Goal: Task Accomplishment & Management: Manage account settings

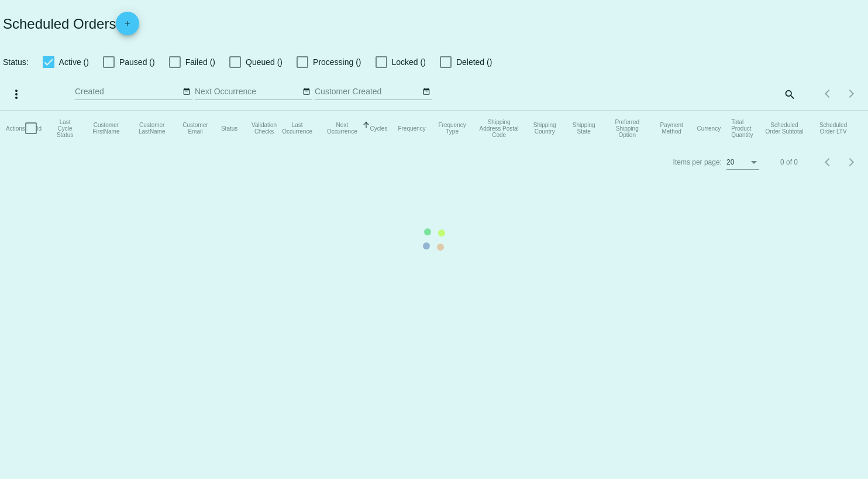
checkbox input "true"
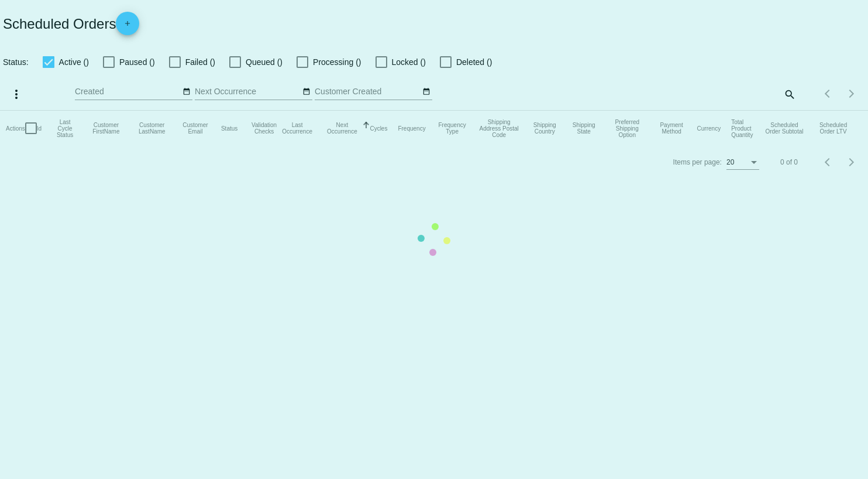
checkbox input "true"
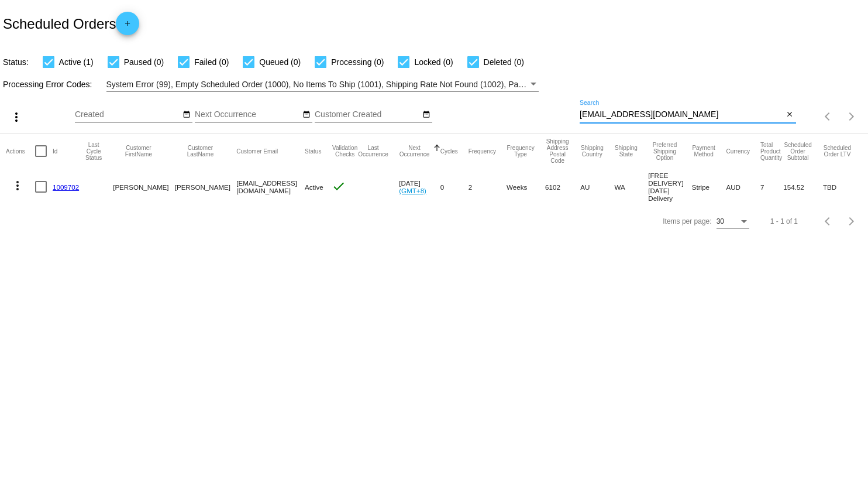
drag, startPoint x: 679, startPoint y: 112, endPoint x: 568, endPoint y: 124, distance: 111.9
click at [568, 124] on div "more_vert Aug Jan Feb Mar [DATE]" at bounding box center [434, 113] width 868 height 42
paste input "catherineholden"
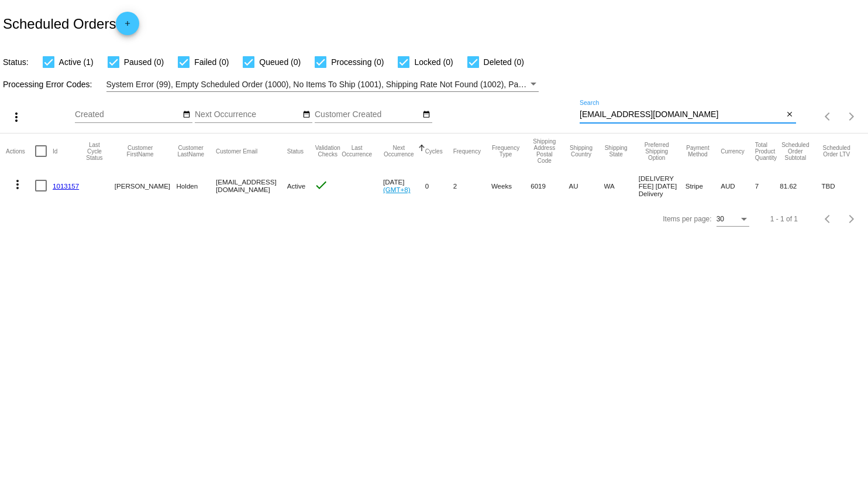
type input "[EMAIL_ADDRESS][DOMAIN_NAME]"
click at [18, 188] on mat-icon "more_vert" at bounding box center [18, 184] width 14 height 14
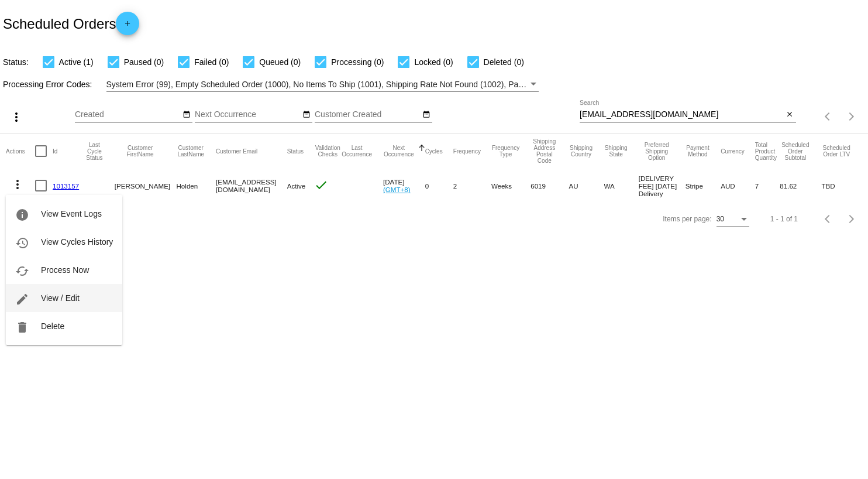
click at [63, 297] on span "View / Edit" at bounding box center [60, 297] width 39 height 9
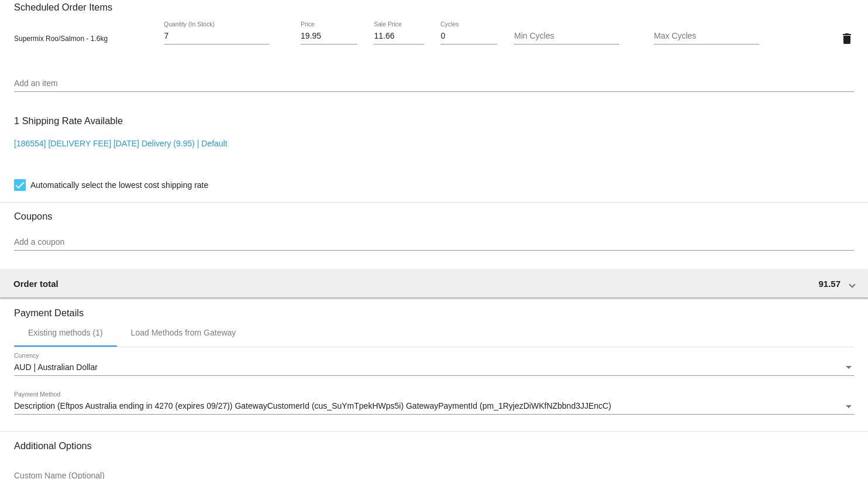
scroll to position [834, 0]
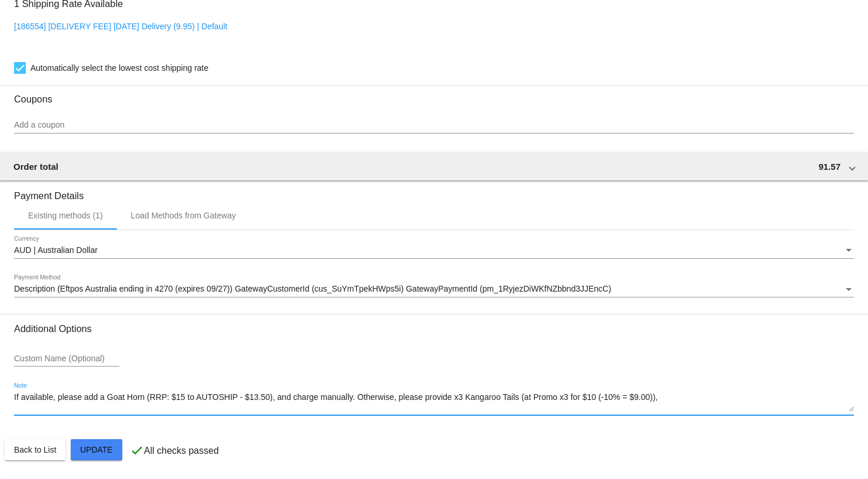
click at [272, 397] on textarea "If available, please add a Goat Horn (RRP: $15 to AUTOSHIP - $13.50), and charg…" at bounding box center [434, 402] width 840 height 19
click at [547, 402] on textarea "If available, please add a Goat Horn, and charge manually. Otherwise, please pr…" at bounding box center [434, 402] width 840 height 19
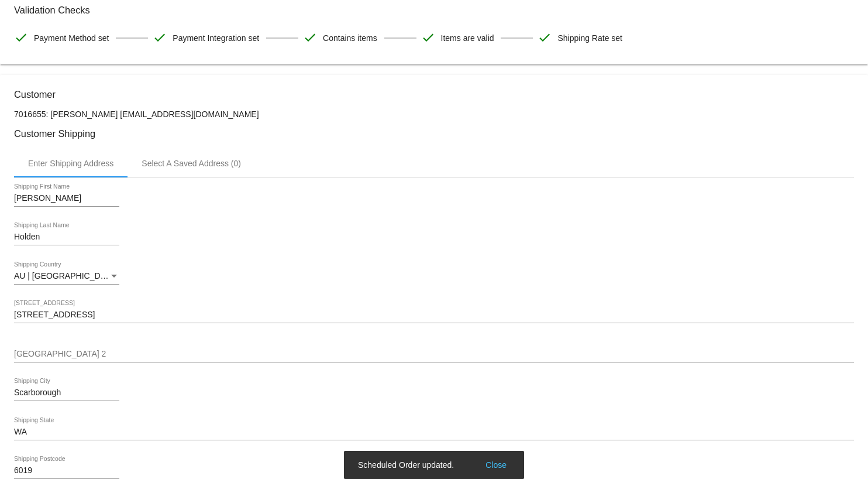
scroll to position [0, 0]
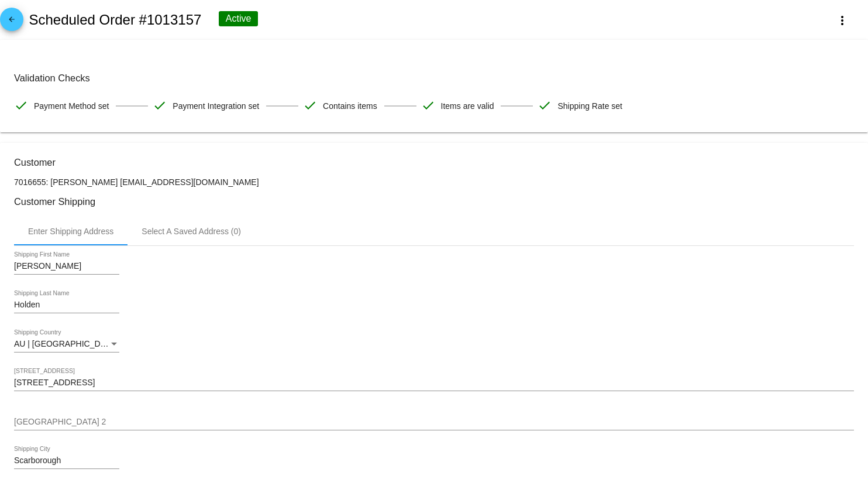
type textarea "If available, please add a Goat Horn, and charge manually. Otherwise, please pr…"
